Goal: Task Accomplishment & Management: Use online tool/utility

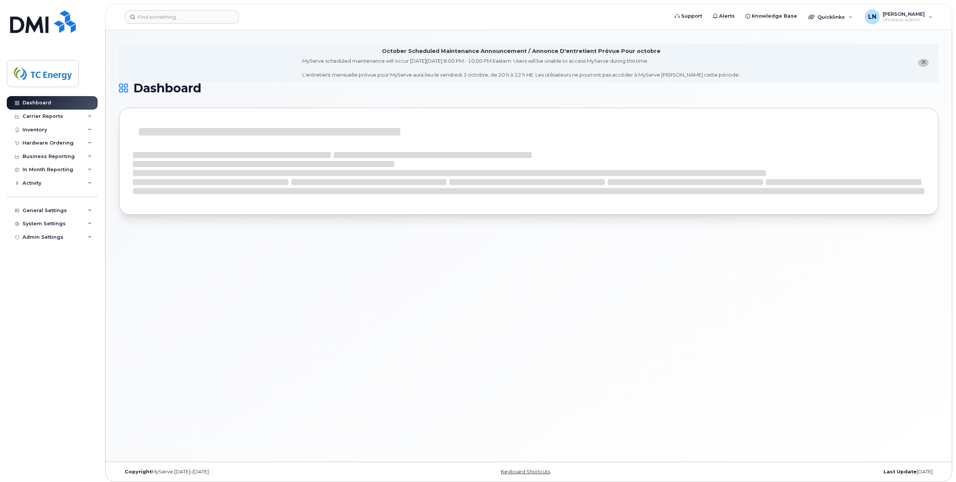
click at [532, 266] on div "October Scheduled Maintenance Announcement / Annonce D'entretient Prévue Pour o…" at bounding box center [528, 246] width 846 height 432
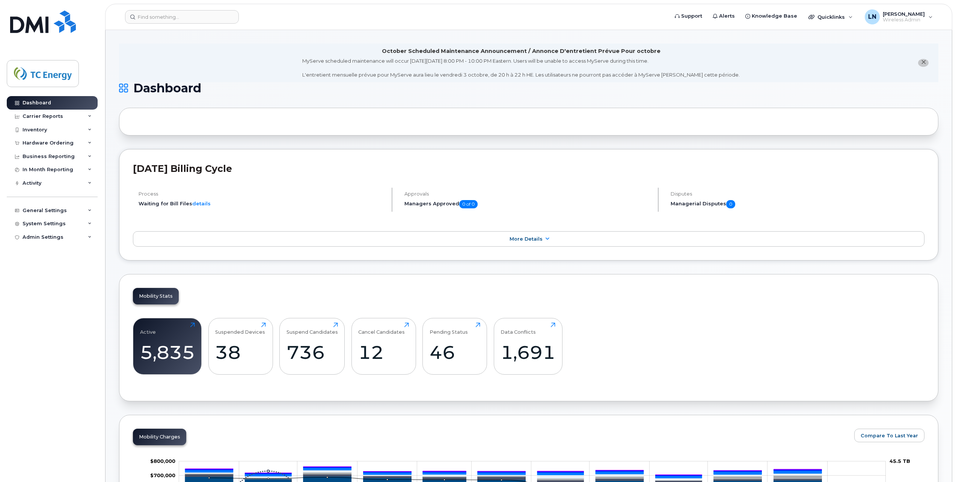
click at [923, 62] on icon "close notification" at bounding box center [923, 62] width 5 height 5
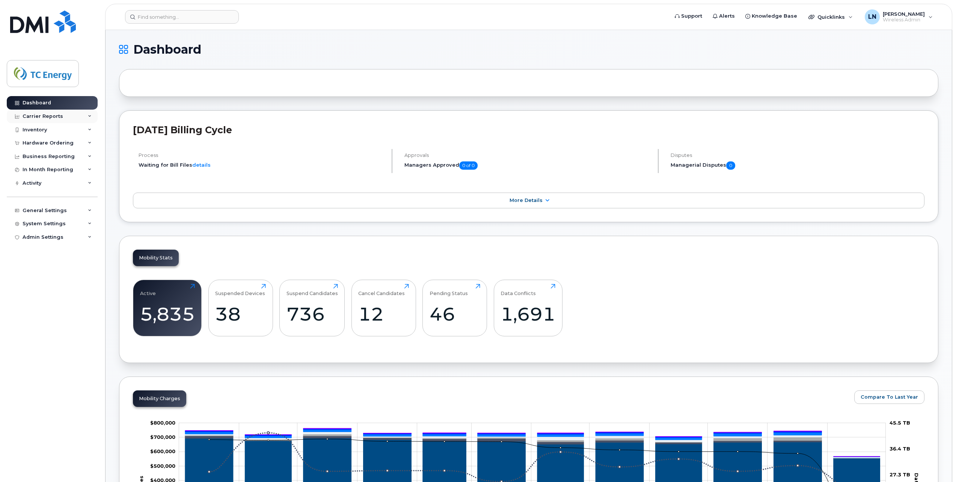
click at [90, 114] on icon at bounding box center [90, 116] width 4 height 4
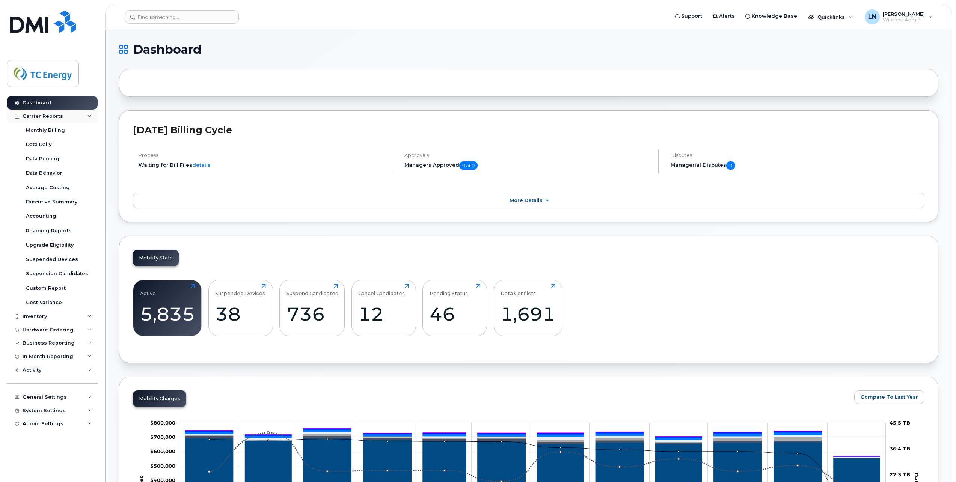
click at [90, 114] on icon at bounding box center [90, 116] width 4 height 4
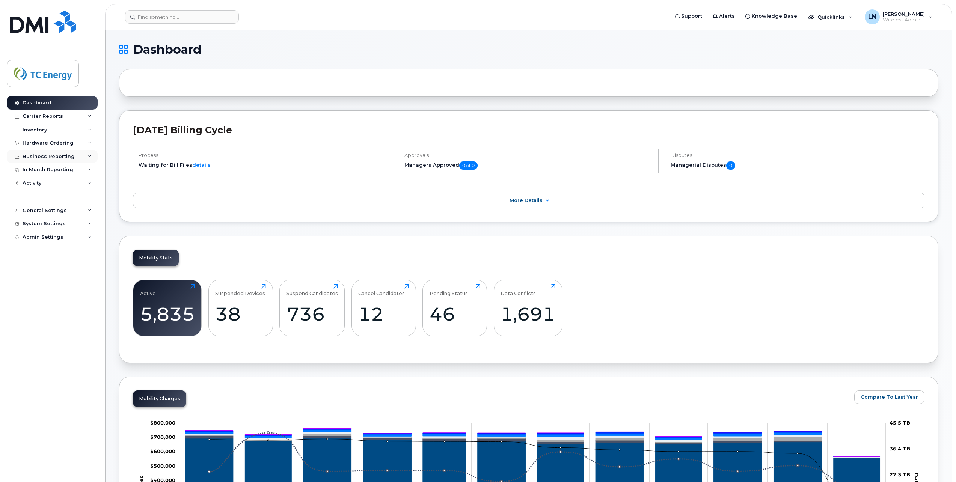
click at [89, 155] on icon at bounding box center [90, 157] width 4 height 4
click at [65, 169] on div "Managerial Reports" at bounding box center [51, 170] width 51 height 7
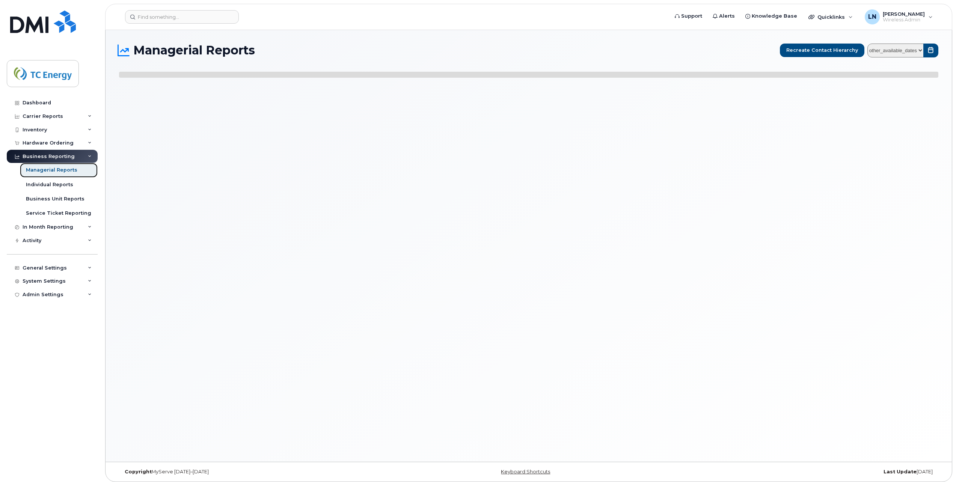
select select
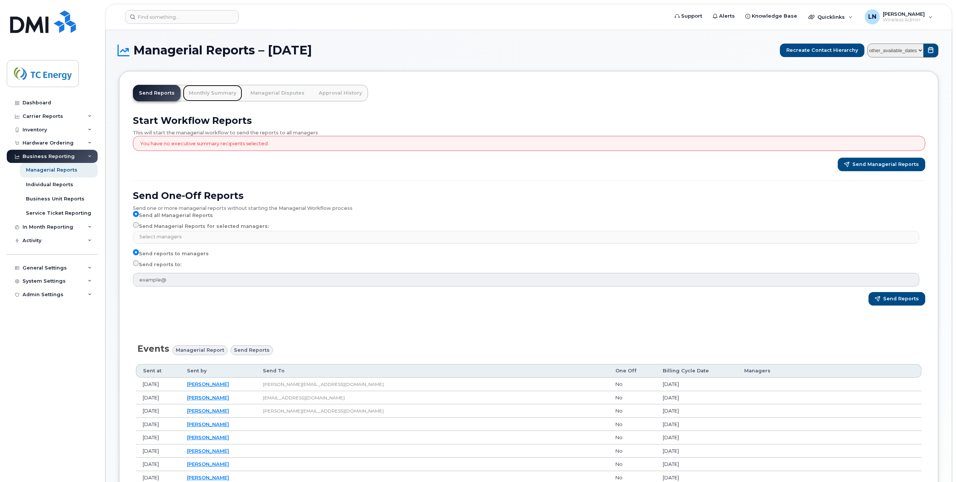
click at [207, 92] on link "Monthly Summary" at bounding box center [212, 93] width 59 height 17
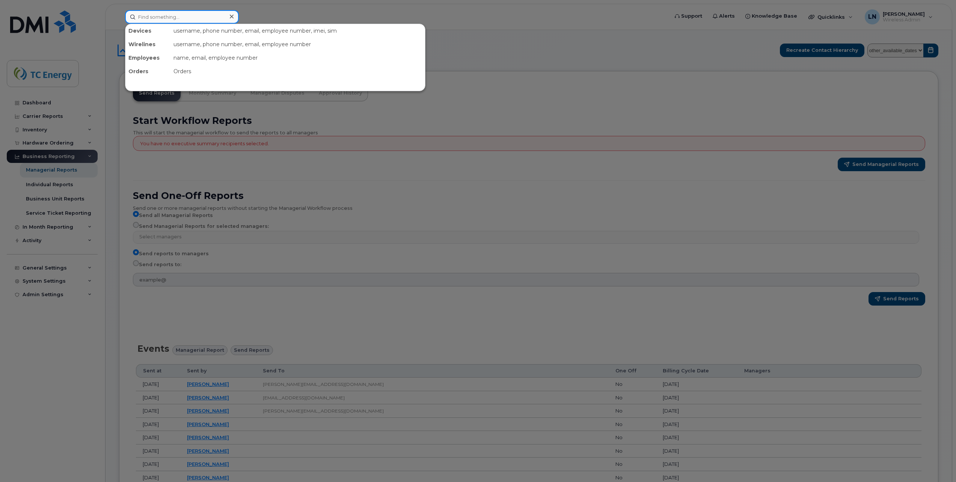
click at [206, 16] on input at bounding box center [182, 17] width 114 height 14
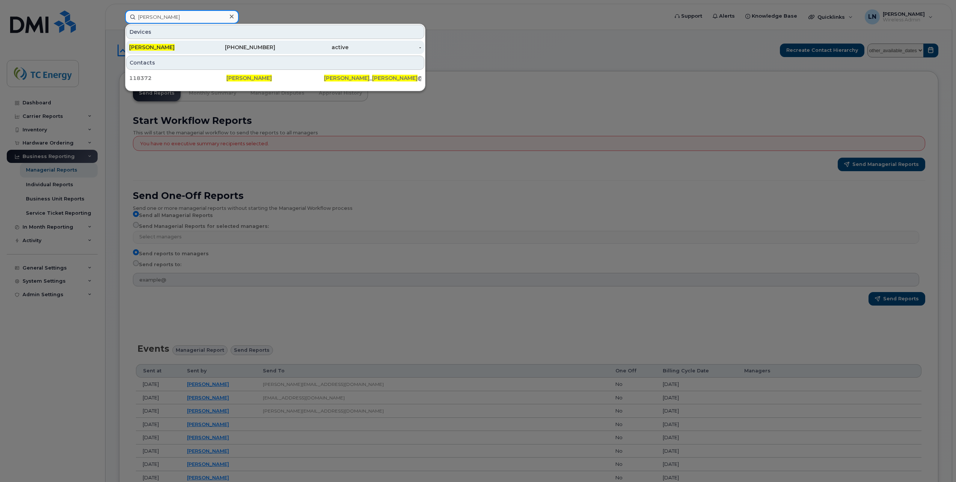
type input "Burton cole"
click at [158, 45] on span "BURTON COLE" at bounding box center [151, 47] width 45 height 7
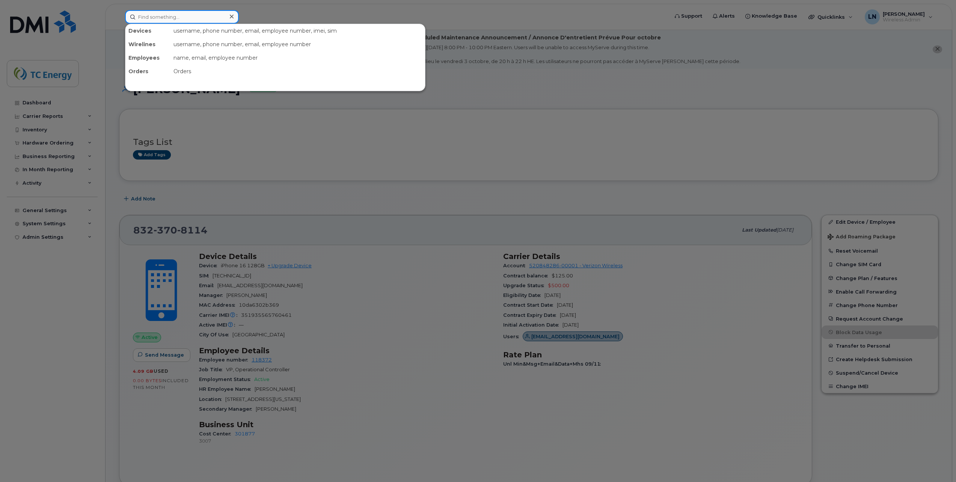
click at [198, 16] on input at bounding box center [182, 17] width 114 height 14
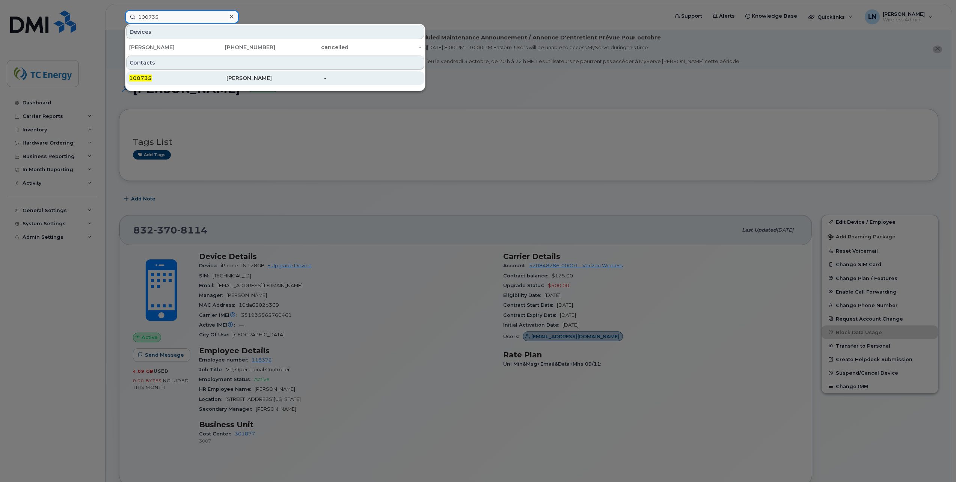
type input "100735"
click at [143, 75] on span "100735" at bounding box center [140, 78] width 23 height 7
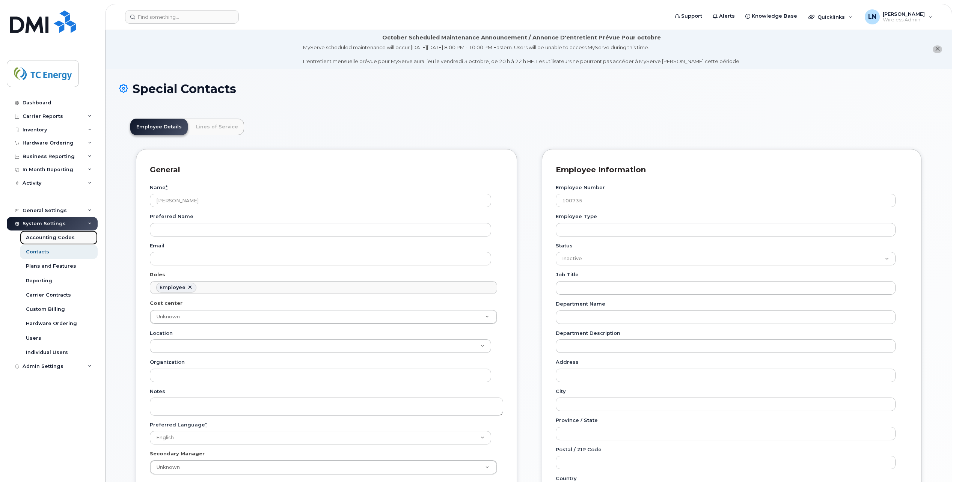
click at [55, 235] on div "Accounting Codes" at bounding box center [50, 237] width 49 height 7
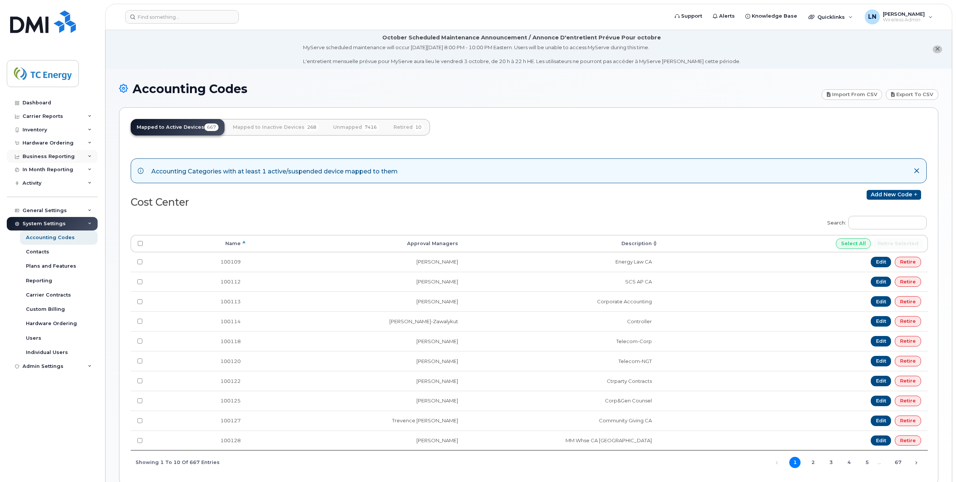
click at [91, 155] on icon at bounding box center [90, 157] width 4 height 4
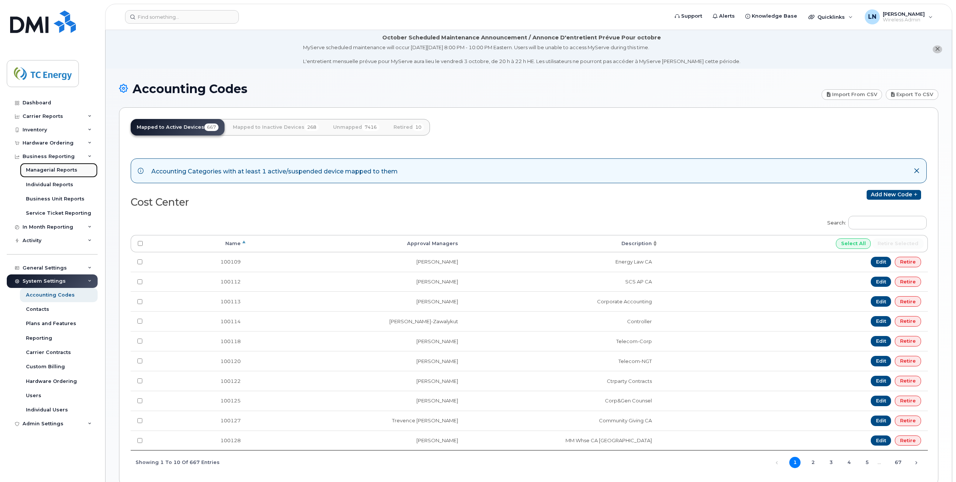
click at [60, 170] on div "Managerial Reports" at bounding box center [51, 170] width 51 height 7
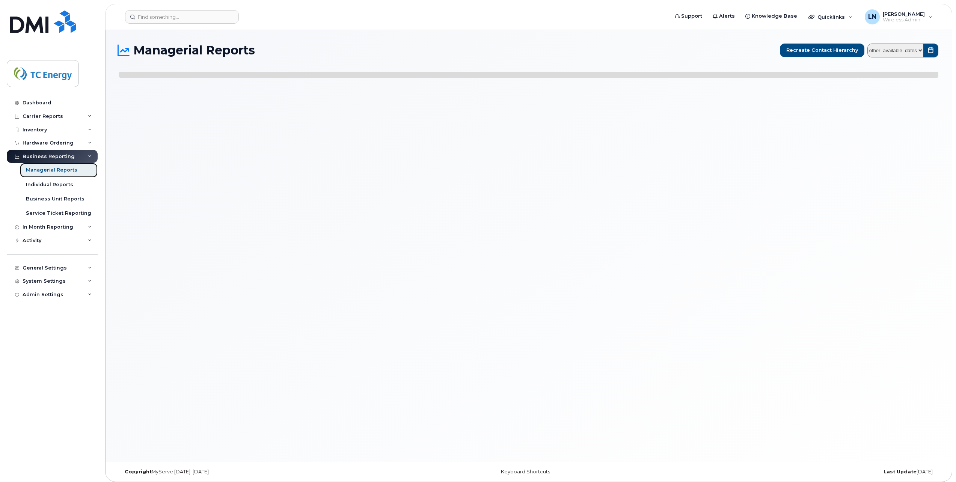
select select
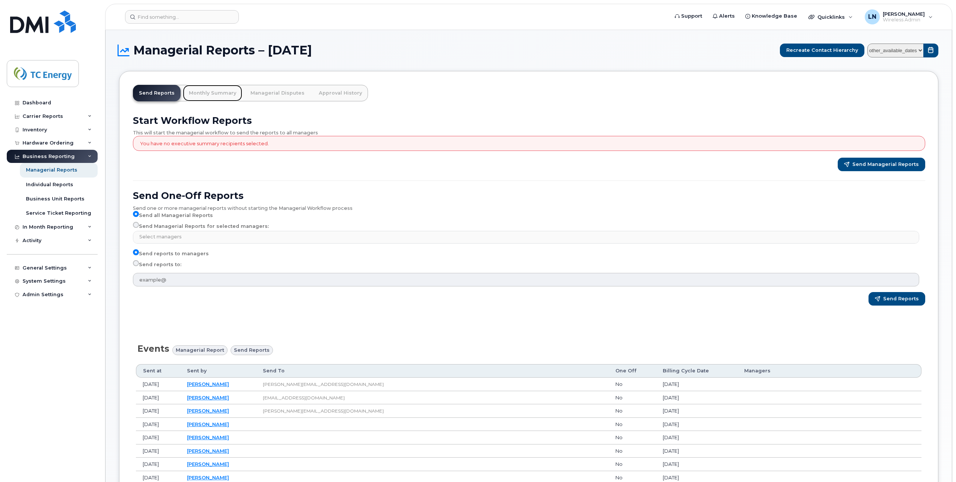
click at [213, 92] on link "Monthly Summary" at bounding box center [212, 93] width 59 height 17
click at [917, 44] on select "other_available_dates January September August July June May April March Februa…" at bounding box center [895, 51] width 56 height 14
select select "/customer/a96a42c8-a90e-489f-b4a8-8a2d988e56d0/reports/873e5646-7888-11f0-9a88-…"
click at [869, 44] on select "other_available_dates January September August July June May April March Februa…" at bounding box center [895, 51] width 56 height 14
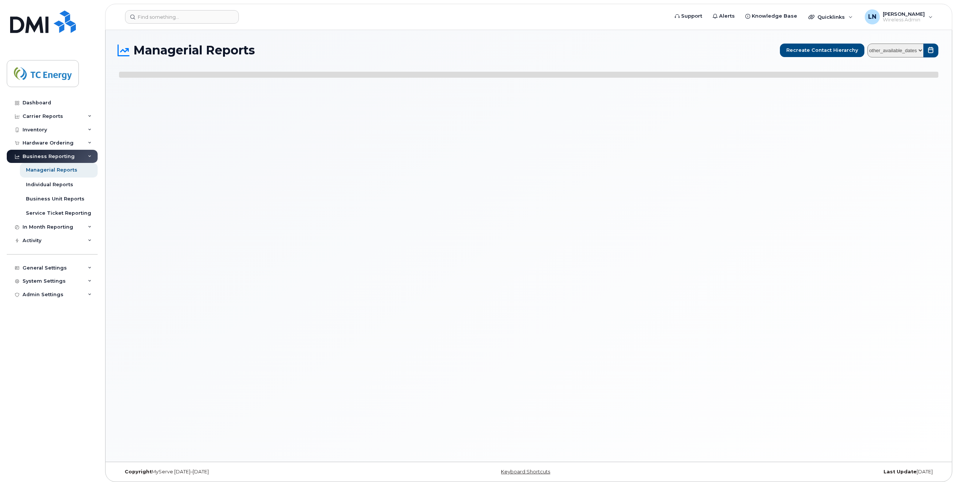
select select
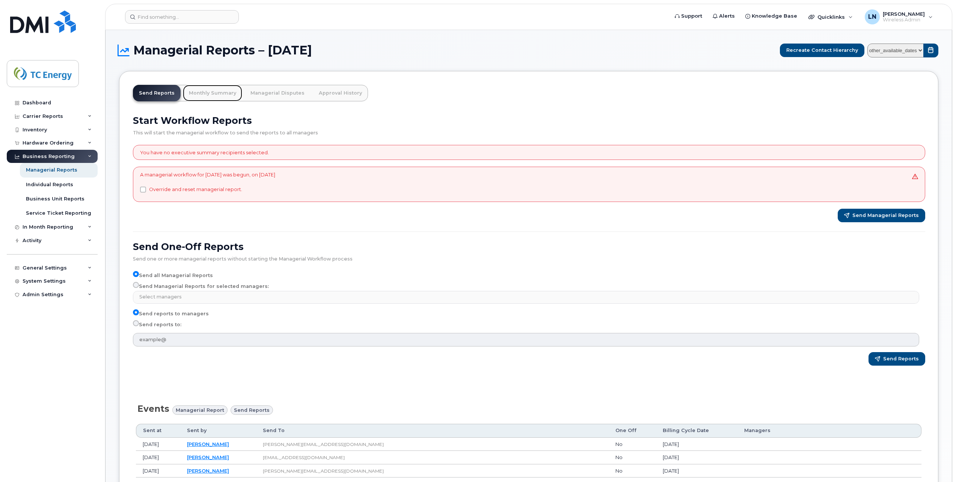
click at [203, 92] on link "Monthly Summary" at bounding box center [212, 93] width 59 height 17
